Goal: Information Seeking & Learning: Learn about a topic

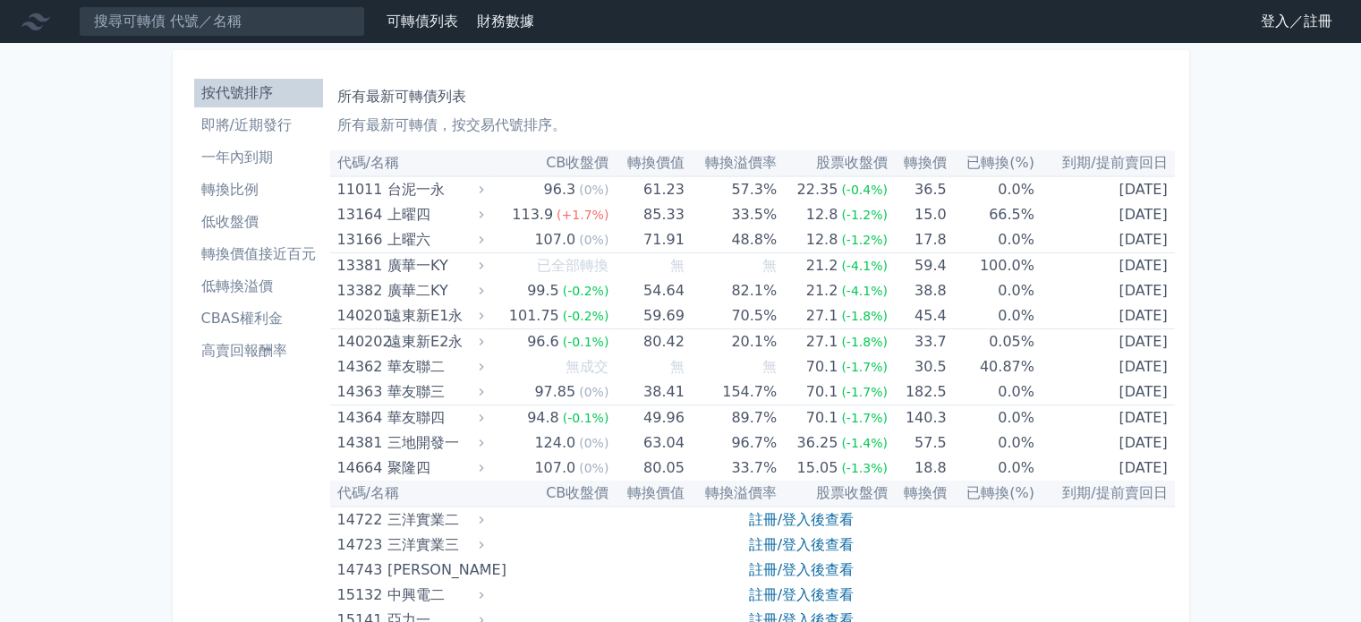
click at [1265, 13] on link "登入／註冊" at bounding box center [1296, 21] width 100 height 29
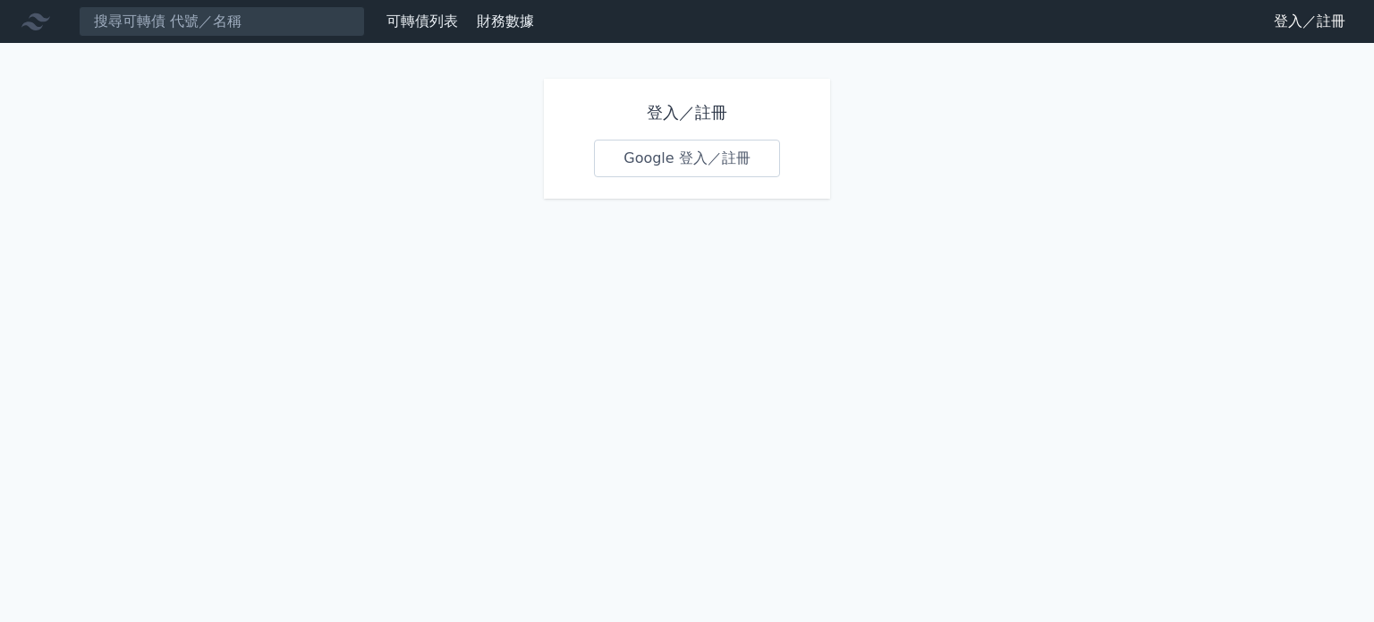
click at [637, 165] on link "Google 登入／註冊" at bounding box center [687, 159] width 186 height 38
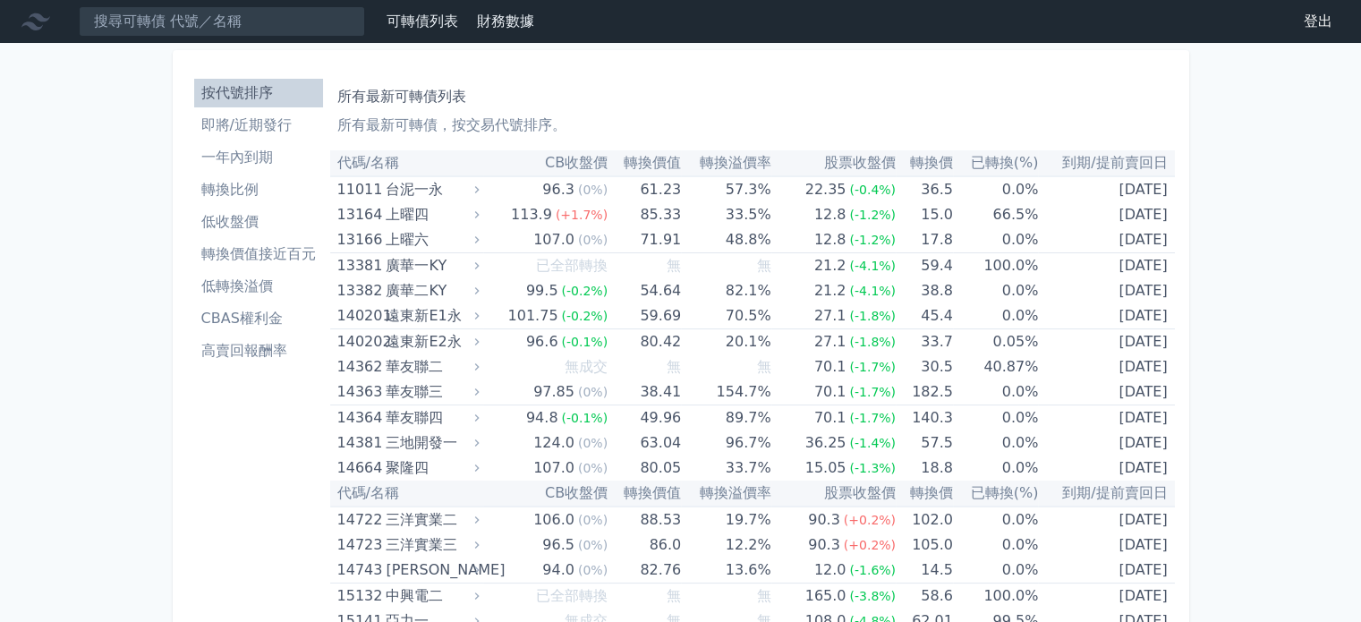
click at [250, 127] on li "即將/近期發行" at bounding box center [258, 125] width 129 height 21
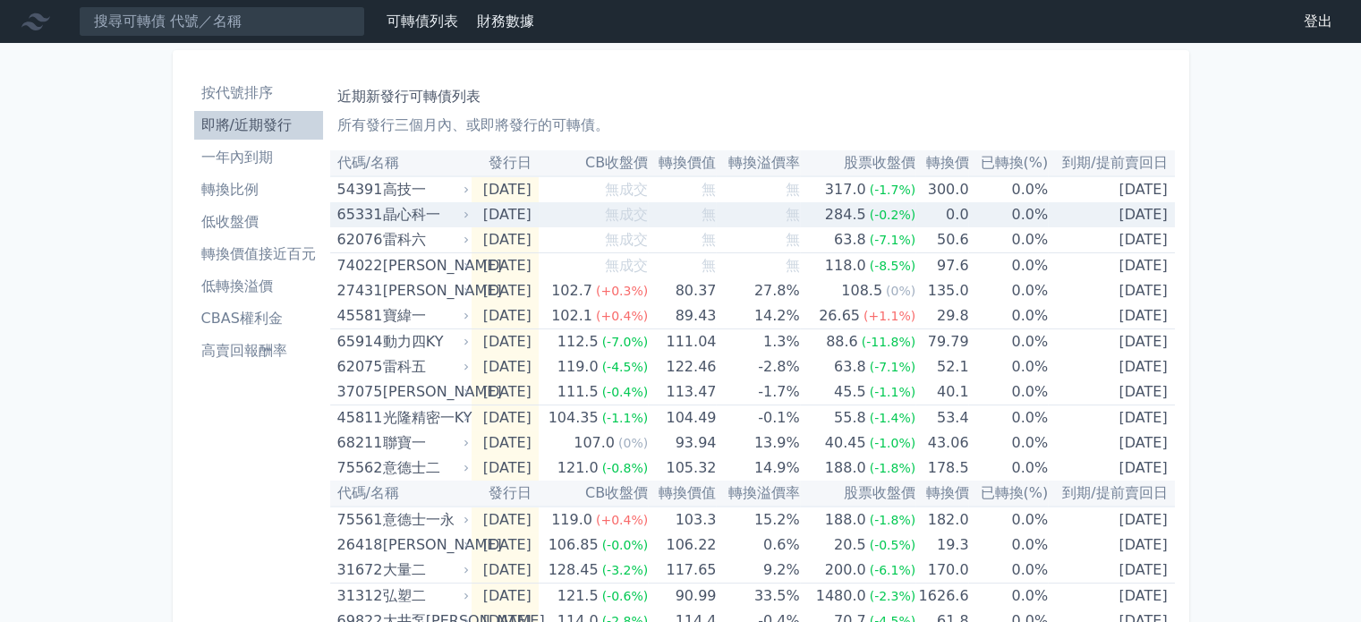
click at [404, 215] on div "晶心科一" at bounding box center [424, 214] width 82 height 25
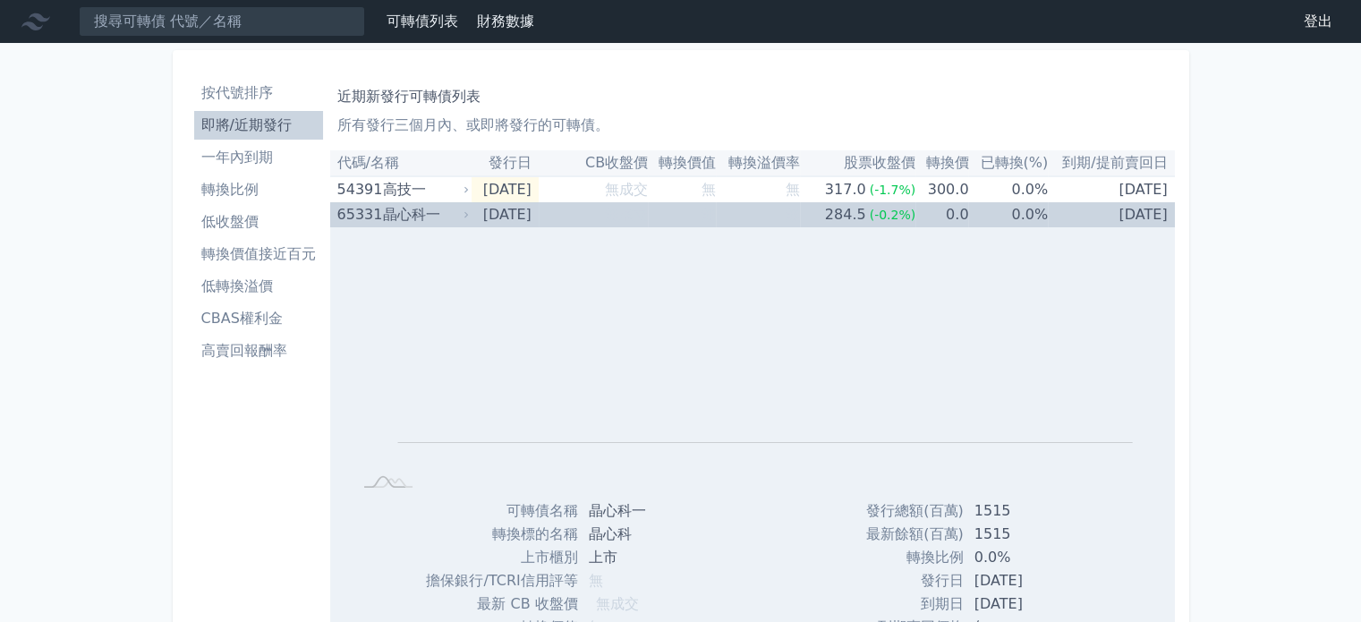
click at [427, 220] on div "晶心科一" at bounding box center [424, 214] width 82 height 25
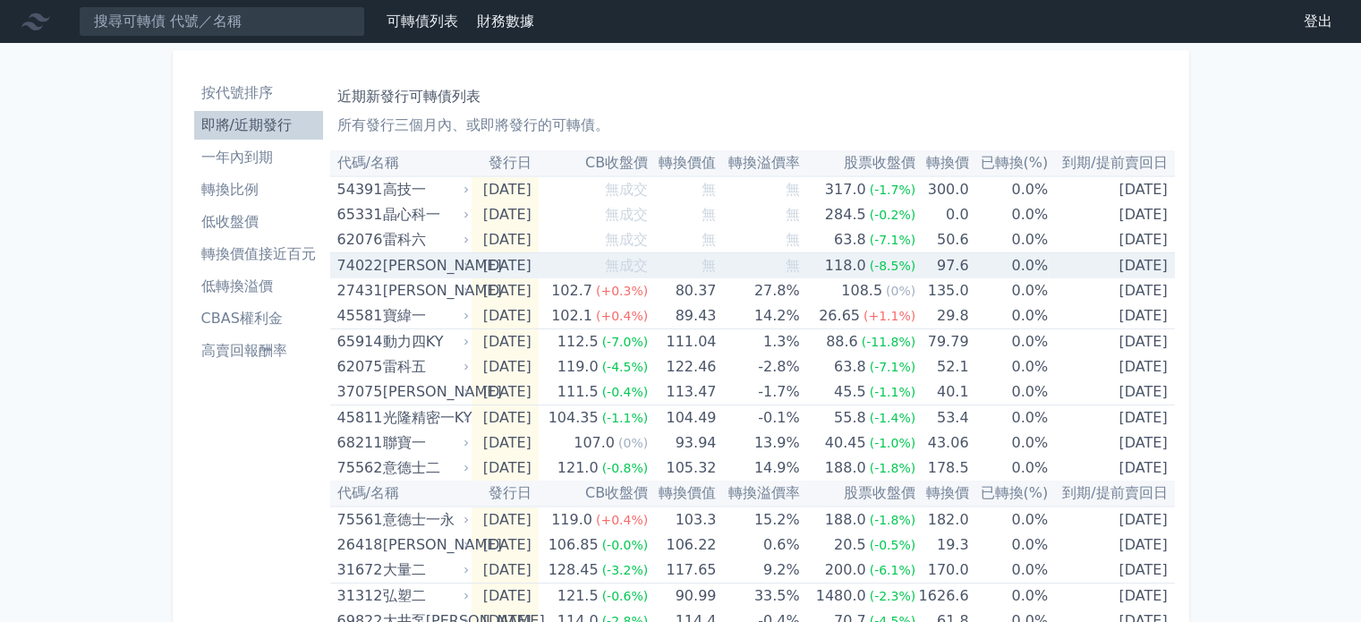
click at [458, 271] on div "[PERSON_NAME]" at bounding box center [424, 265] width 82 height 25
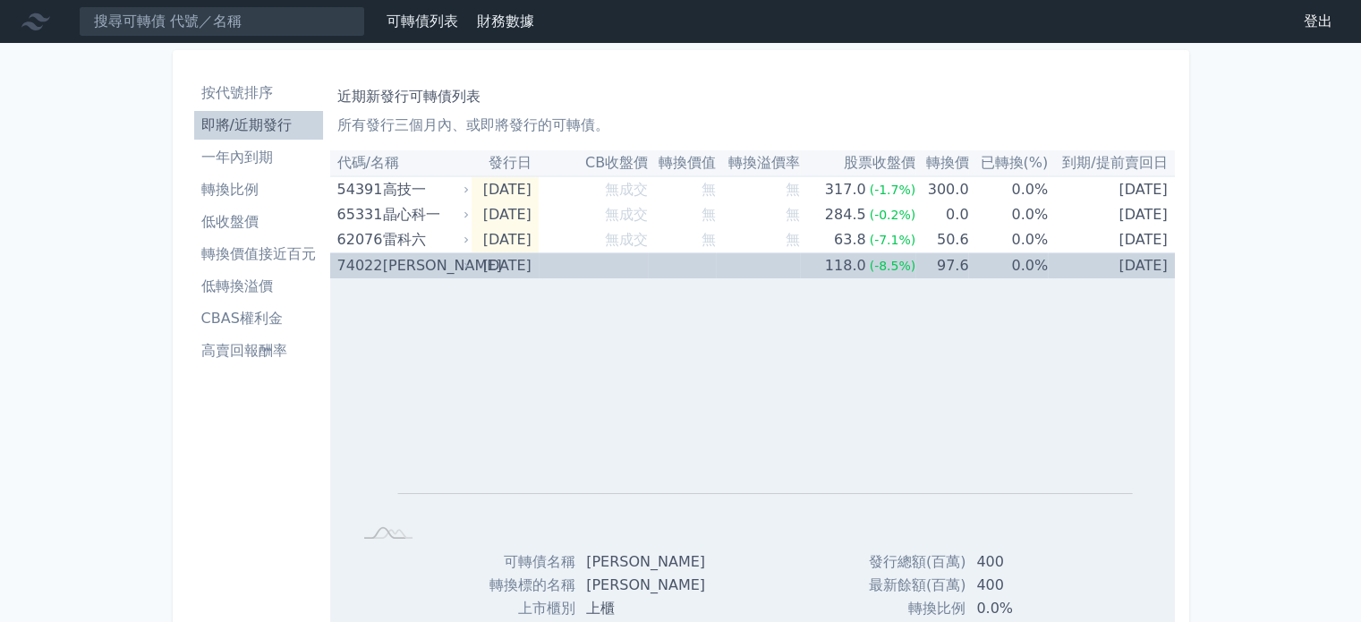
click at [390, 253] on td "74022 [PERSON_NAME]" at bounding box center [401, 266] width 142 height 26
